Goal: Information Seeking & Learning: Find specific page/section

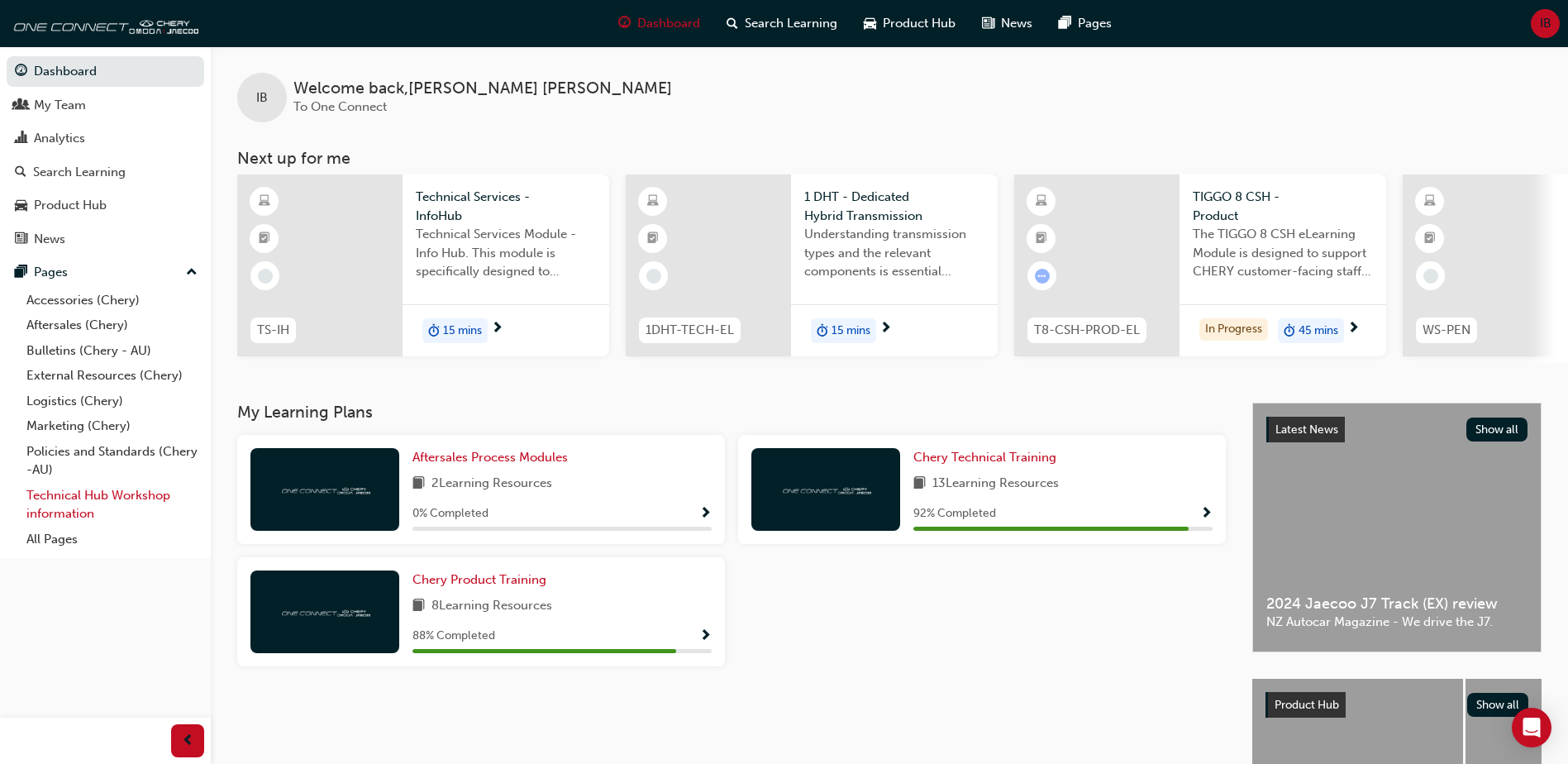
click at [75, 502] on link "Technical Hub Workshop information" at bounding box center [111, 505] width 184 height 43
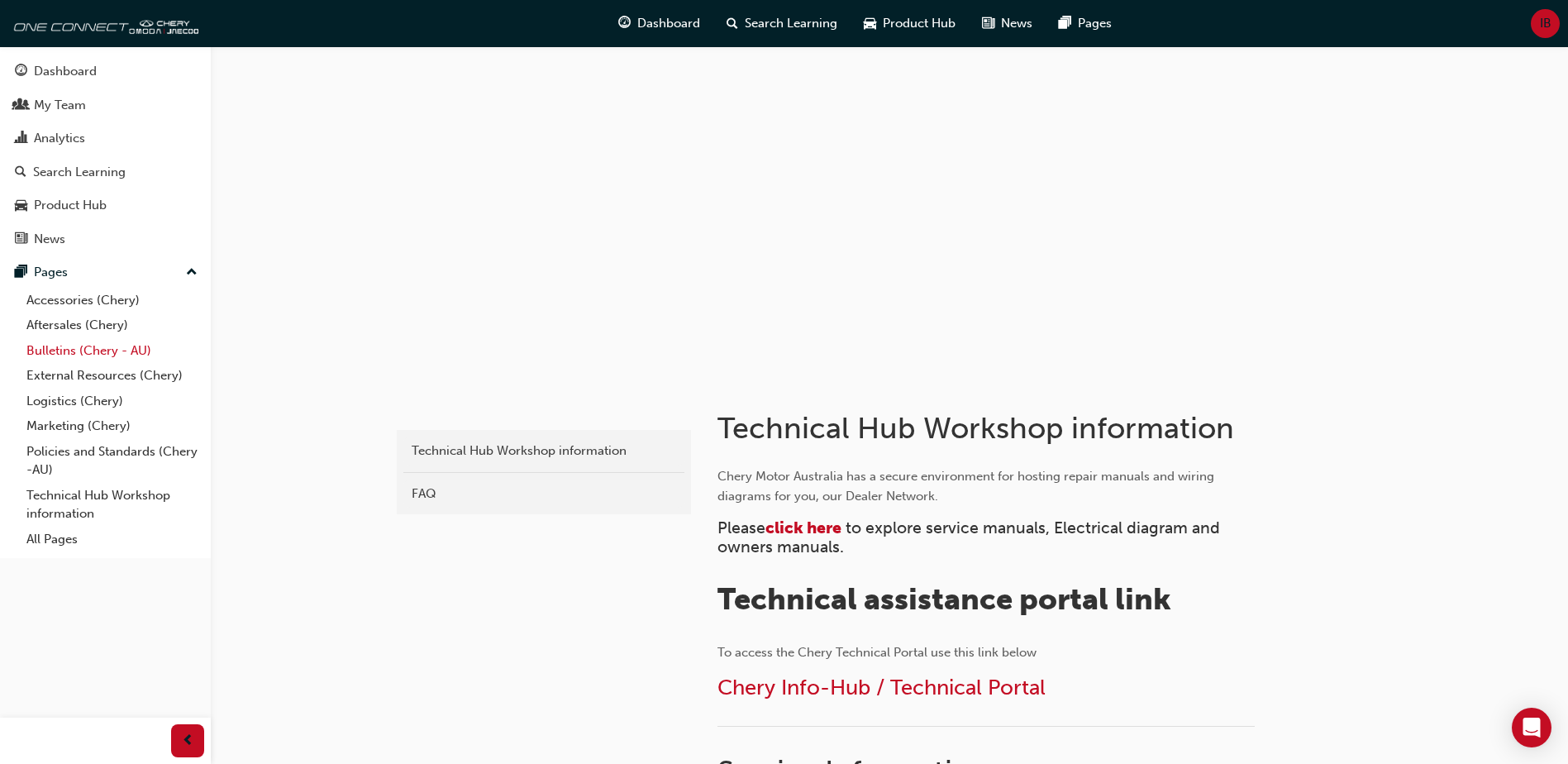
click at [83, 343] on link "Bulletins (Chery - AU)" at bounding box center [111, 351] width 184 height 26
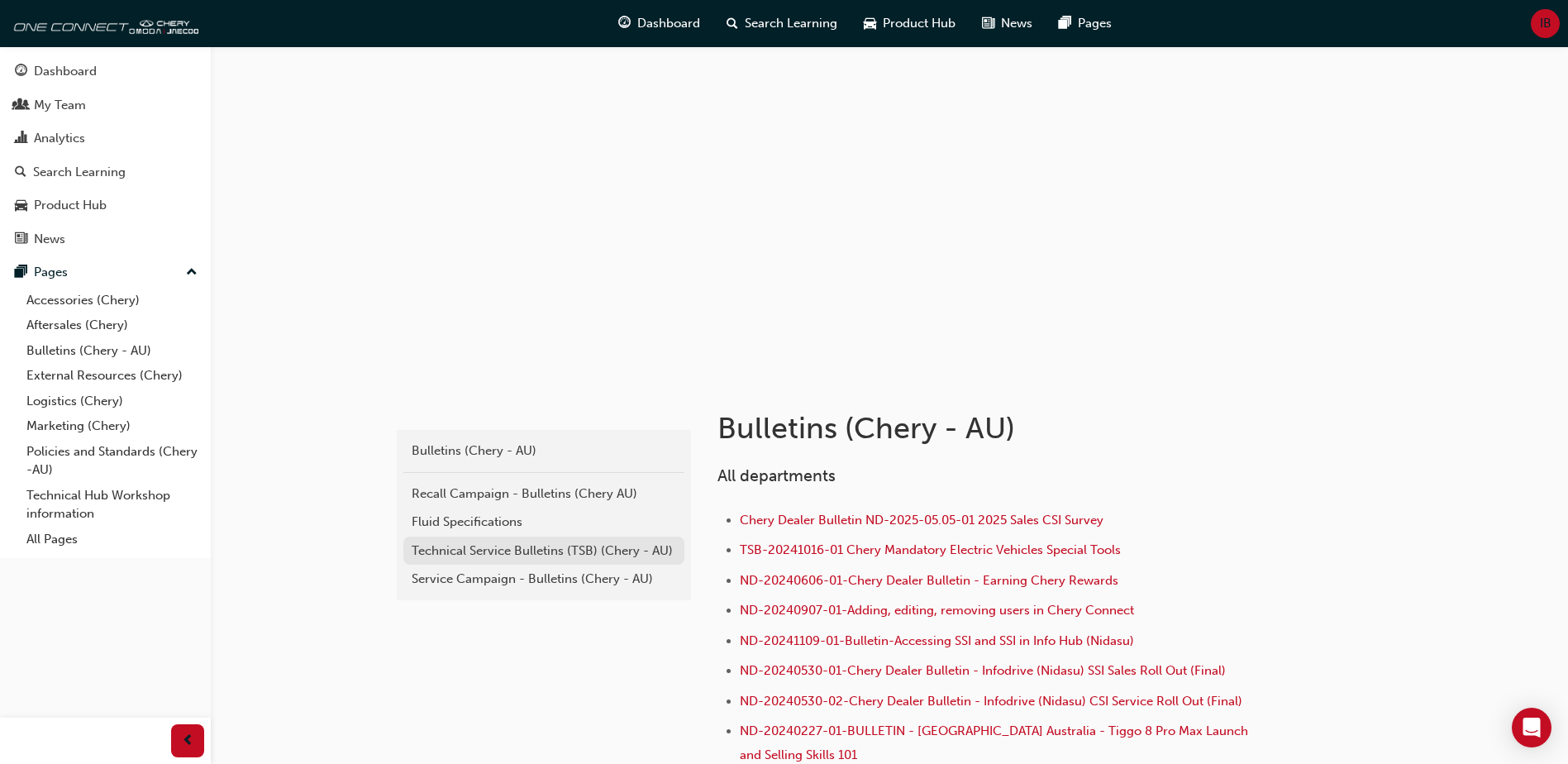
click at [489, 562] on link "Technical Service Bulletins (TSB) (Chery - AU)" at bounding box center [543, 550] width 281 height 29
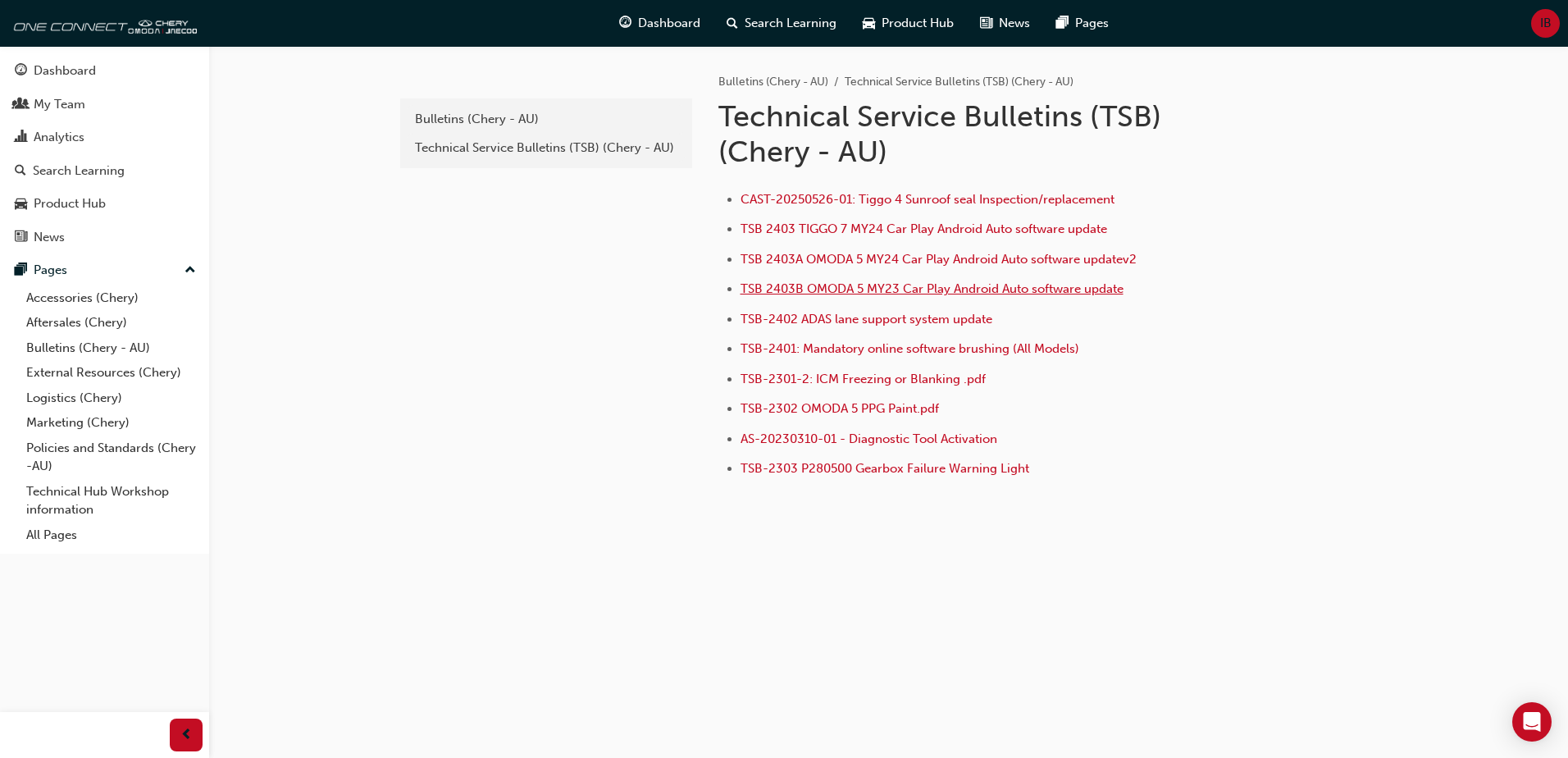
click at [980, 290] on span "TSB 2403B OMODA 5 MY23 Car Play Android Auto software update" at bounding box center [933, 289] width 383 height 15
